Goal: Information Seeking & Learning: Learn about a topic

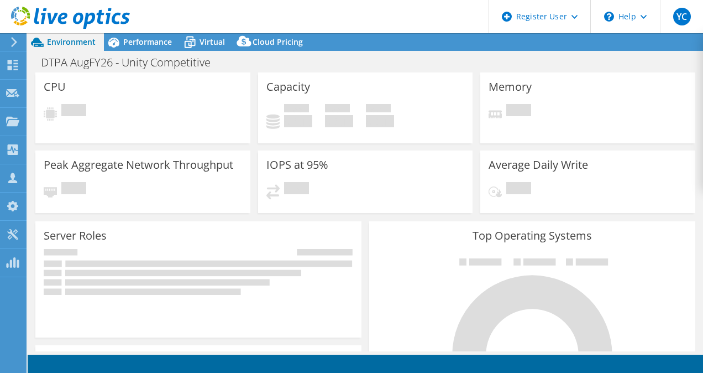
select select "USD"
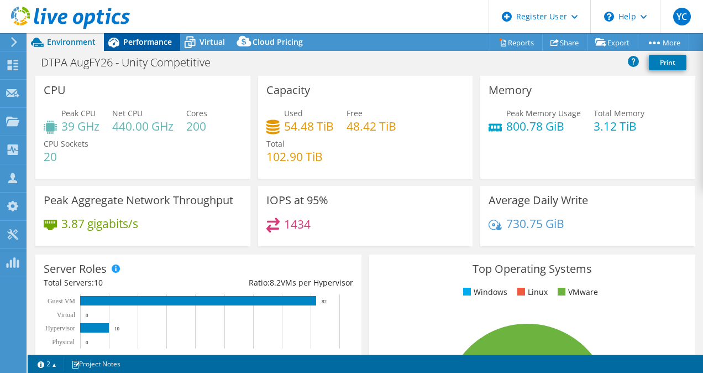
click at [155, 46] on span "Performance" at bounding box center [147, 41] width 49 height 11
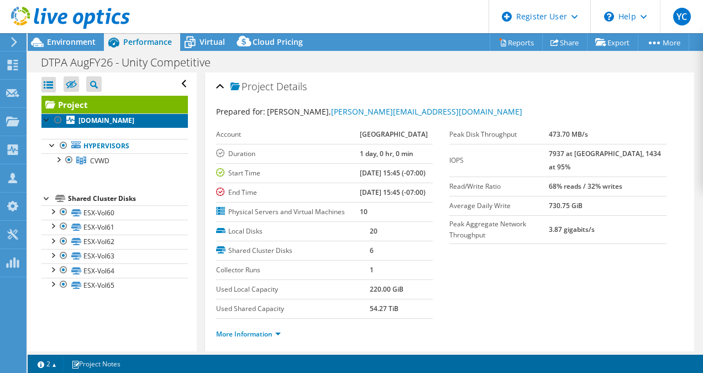
click at [102, 123] on b "[DOMAIN_NAME]" at bounding box center [107, 120] width 56 height 9
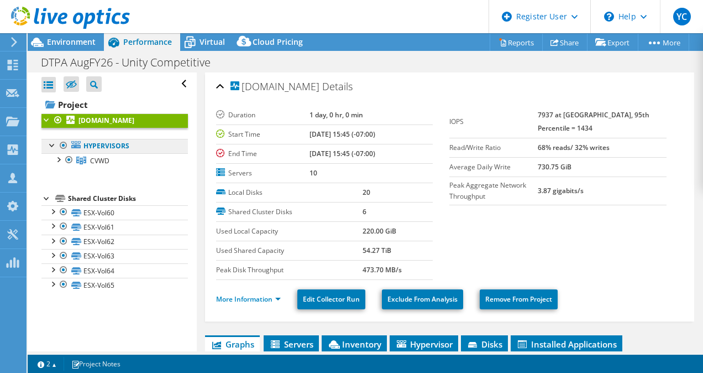
click at [103, 150] on link "Hypervisors" at bounding box center [114, 146] width 147 height 14
click at [91, 163] on span "CVWD" at bounding box center [99, 160] width 19 height 9
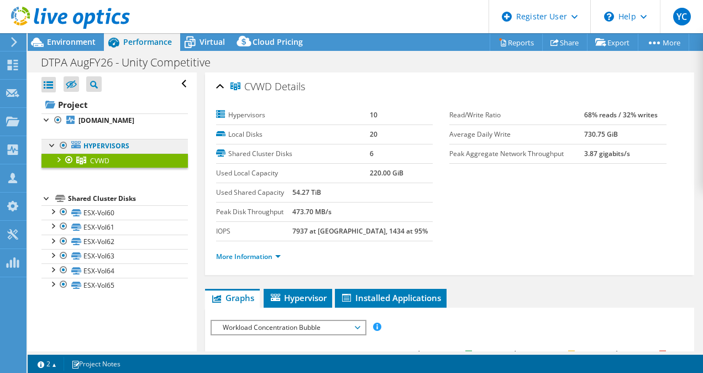
click at [121, 144] on link "Hypervisors" at bounding box center [114, 146] width 147 height 14
click at [55, 212] on div at bounding box center [52, 210] width 11 height 11
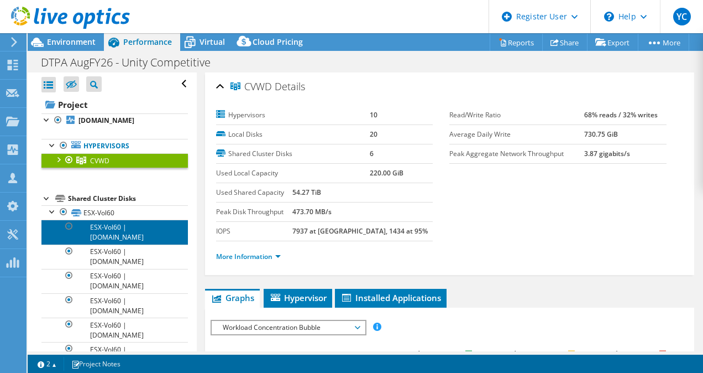
click at [113, 224] on link "ESX-Vol60 | [DOMAIN_NAME]" at bounding box center [114, 231] width 147 height 24
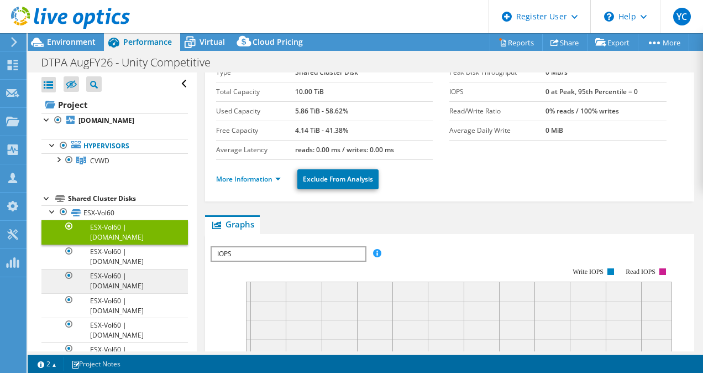
scroll to position [43, 0]
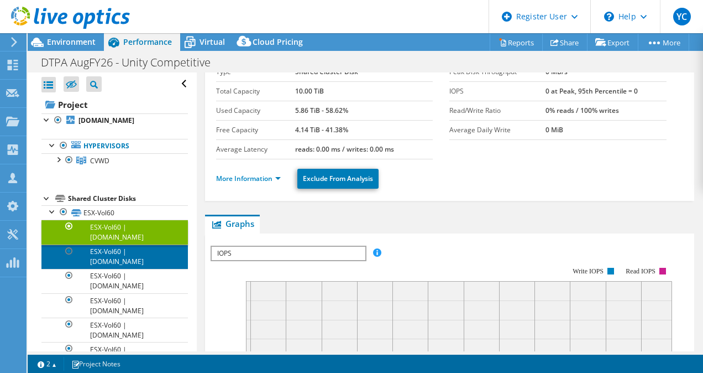
click at [105, 265] on link "ESX-Vol60 | [DOMAIN_NAME]" at bounding box center [114, 256] width 147 height 24
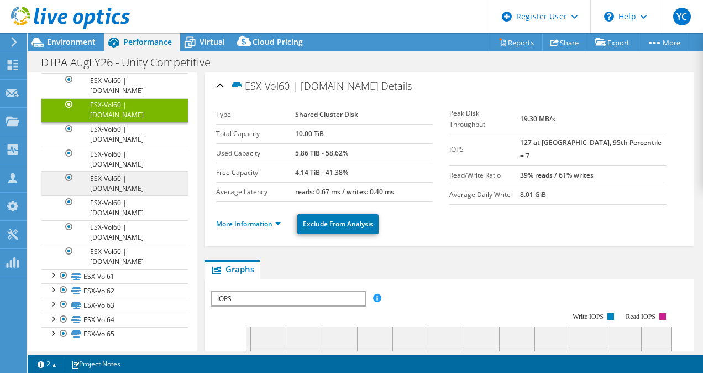
scroll to position [0, 0]
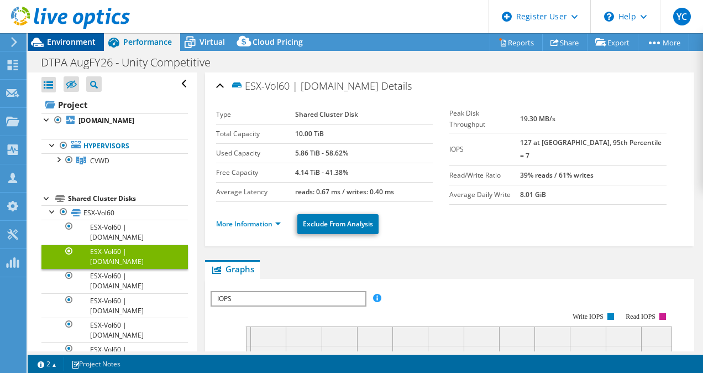
click at [74, 44] on span "Environment" at bounding box center [71, 41] width 49 height 11
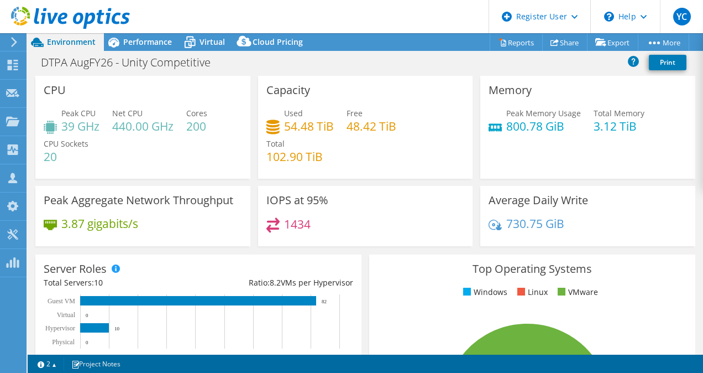
scroll to position [29, 0]
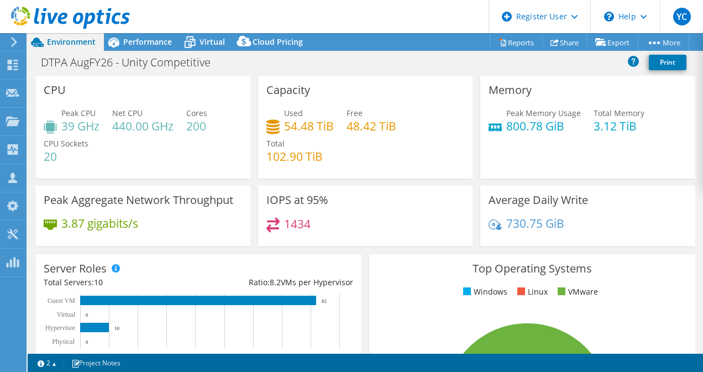
select select "USD"
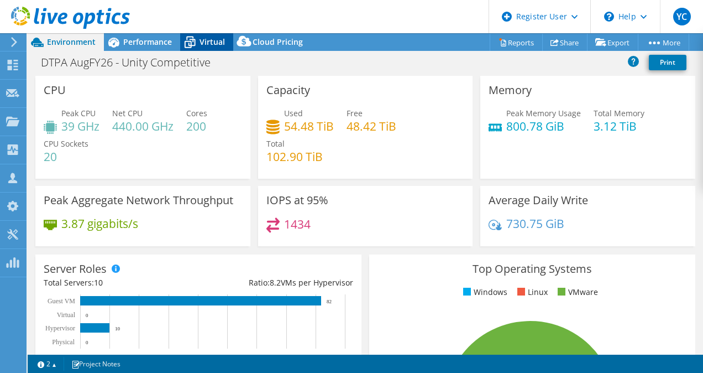
click at [207, 49] on div "Virtual" at bounding box center [206, 42] width 53 height 18
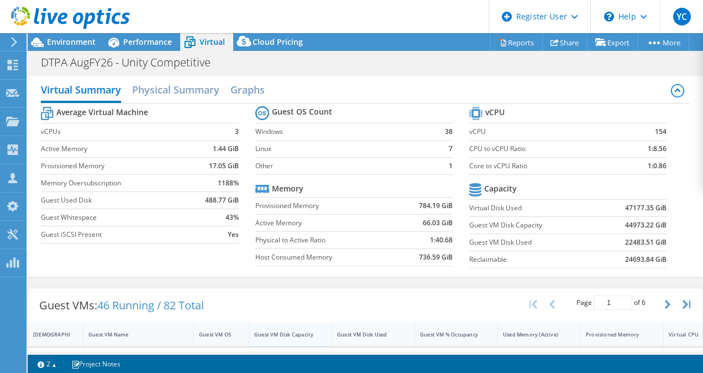
scroll to position [2, 0]
